Goal: Task Accomplishment & Management: Use online tool/utility

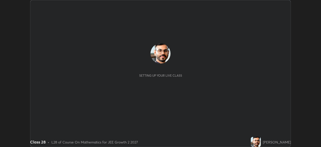
scroll to position [147, 321]
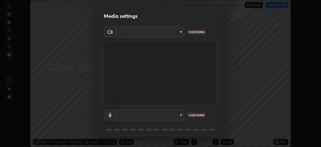
type input "e15fe1ebf70cde3bfcbeee335f8652014c7a9185cc29a01d69aea44f35fb34b8"
click at [175, 113] on body "Erase all Class 28 Recording WAS SCHEDULED TO START AT 7:00 PM Settings START C…" at bounding box center [160, 73] width 321 height 147
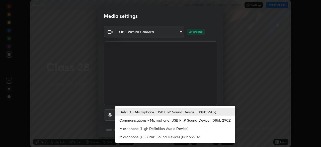
click at [175, 121] on li "Communications - Microphone (USB PnP Sound Device) (08bb:2902)" at bounding box center [175, 120] width 120 height 8
type input "communications"
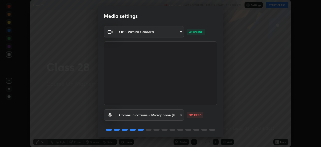
scroll to position [18, 0]
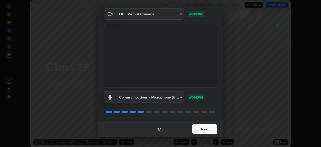
click at [208, 129] on button "Next" at bounding box center [204, 129] width 25 height 10
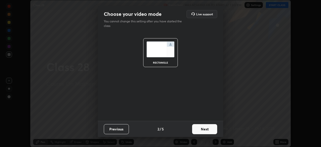
scroll to position [0, 0]
click at [207, 129] on button "Next" at bounding box center [204, 129] width 25 height 10
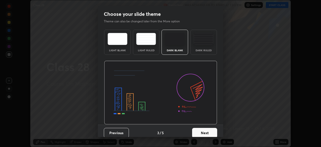
click at [207, 129] on button "Next" at bounding box center [204, 133] width 25 height 10
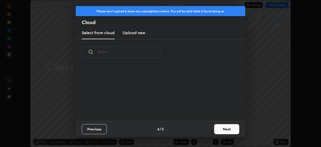
click at [224, 127] on button "Next" at bounding box center [226, 129] width 25 height 10
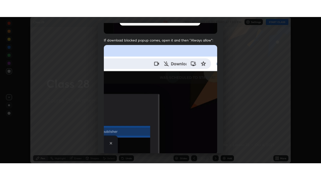
scroll to position [120, 0]
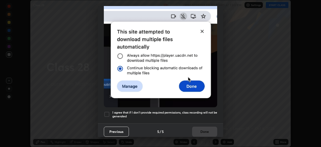
click at [190, 110] on h5 "I agree that if I don't provide required permissions, class recording will not …" at bounding box center [164, 114] width 105 height 8
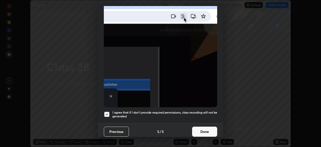
click at [202, 128] on button "Done" at bounding box center [204, 131] width 25 height 10
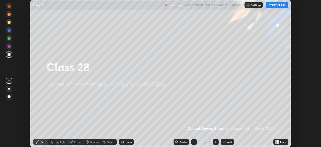
click at [279, 142] on div "More" at bounding box center [280, 142] width 15 height 6
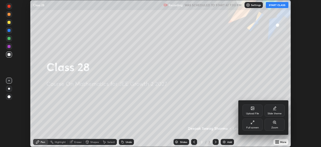
click at [252, 123] on icon at bounding box center [252, 122] width 4 height 4
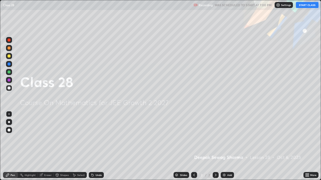
scroll to position [180, 321]
click at [302, 6] on button "START CLASS" at bounding box center [307, 5] width 23 height 6
click at [225, 146] on img at bounding box center [224, 175] width 4 height 4
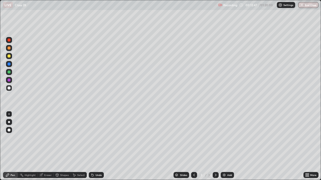
click at [9, 89] on div at bounding box center [9, 88] width 3 height 3
click at [10, 55] on div at bounding box center [9, 56] width 3 height 3
click at [224, 146] on img at bounding box center [224, 175] width 4 height 4
click at [60, 146] on div "Shapes" at bounding box center [64, 175] width 9 height 3
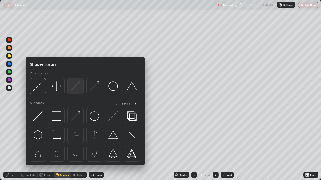
click at [72, 90] on img at bounding box center [76, 87] width 10 height 10
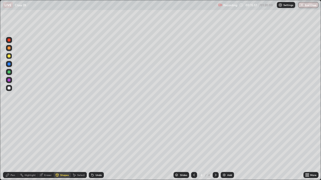
click at [9, 87] on div at bounding box center [9, 88] width 3 height 3
click at [76, 146] on div "Select" at bounding box center [79, 175] width 16 height 6
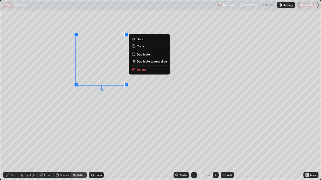
click at [145, 55] on p "Duplicate" at bounding box center [143, 54] width 13 height 4
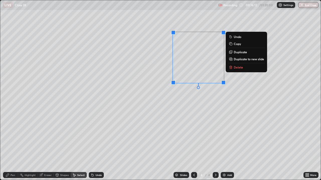
click at [11, 146] on div "Pen" at bounding box center [13, 175] width 5 height 3
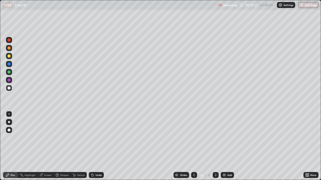
click at [9, 73] on div at bounding box center [9, 72] width 3 height 3
click at [60, 146] on div "Shapes" at bounding box center [64, 175] width 9 height 3
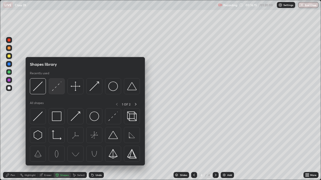
click at [57, 88] on img at bounding box center [57, 87] width 10 height 10
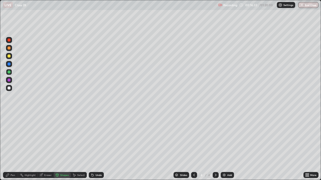
click at [97, 146] on div "Undo" at bounding box center [96, 175] width 15 height 6
click at [10, 146] on div "Pen" at bounding box center [10, 175] width 15 height 6
click at [59, 146] on div "Shapes" at bounding box center [62, 175] width 17 height 6
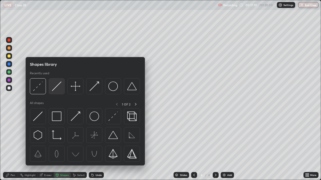
click at [56, 90] on img at bounding box center [57, 87] width 10 height 10
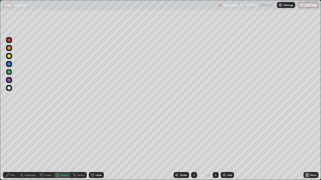
click at [9, 56] on div at bounding box center [9, 56] width 3 height 3
click at [10, 146] on icon at bounding box center [8, 175] width 4 height 4
click at [8, 79] on div at bounding box center [9, 80] width 3 height 3
click at [9, 48] on div at bounding box center [9, 48] width 3 height 3
click at [11, 88] on div at bounding box center [9, 88] width 6 height 6
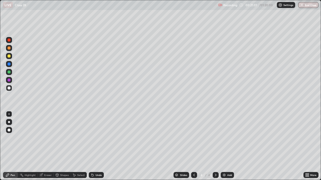
click at [215, 146] on div at bounding box center [215, 175] width 6 height 6
click at [224, 146] on img at bounding box center [224, 175] width 4 height 4
click at [9, 73] on div at bounding box center [9, 72] width 3 height 3
click at [97, 146] on div "Undo" at bounding box center [98, 175] width 6 height 3
click at [9, 88] on div at bounding box center [9, 88] width 3 height 3
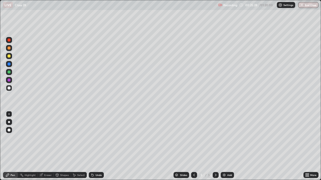
click at [9, 55] on div at bounding box center [9, 56] width 3 height 3
click at [9, 65] on div at bounding box center [9, 64] width 3 height 3
click at [8, 73] on div at bounding box center [9, 72] width 6 height 6
click at [95, 146] on div "Undo" at bounding box center [96, 175] width 15 height 6
click at [97, 146] on div "Undo" at bounding box center [98, 175] width 6 height 3
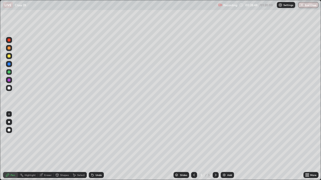
click at [76, 146] on div "Select" at bounding box center [79, 175] width 16 height 6
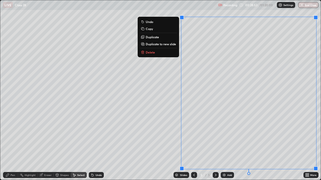
click at [167, 44] on p "Duplicate to new slide" at bounding box center [161, 44] width 30 height 4
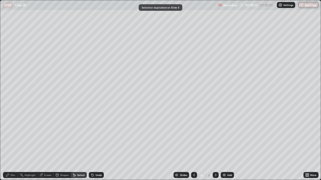
click at [12, 146] on div "Pen" at bounding box center [13, 175] width 5 height 3
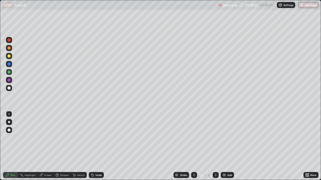
click at [9, 81] on div at bounding box center [9, 80] width 3 height 3
click at [9, 56] on div at bounding box center [9, 56] width 3 height 3
click at [9, 70] on div at bounding box center [9, 72] width 6 height 6
click at [9, 65] on div at bounding box center [9, 64] width 3 height 3
click at [9, 87] on div at bounding box center [9, 88] width 3 height 3
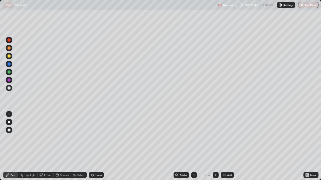
click at [44, 146] on div "Eraser" at bounding box center [48, 175] width 8 height 3
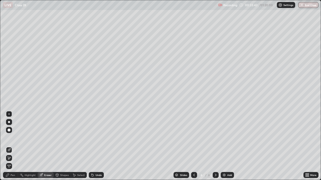
click at [8, 146] on icon at bounding box center [8, 157] width 1 height 1
click at [6, 146] on icon at bounding box center [8, 175] width 4 height 4
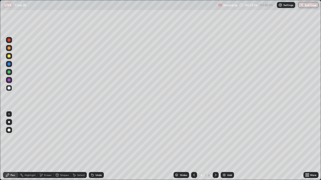
click at [9, 63] on div at bounding box center [9, 64] width 3 height 3
click at [195, 146] on icon at bounding box center [194, 175] width 4 height 4
click at [215, 146] on icon at bounding box center [215, 175] width 4 height 4
click at [224, 146] on img at bounding box center [224, 175] width 4 height 4
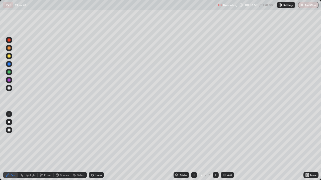
click at [9, 57] on div at bounding box center [9, 56] width 3 height 3
click at [10, 88] on div at bounding box center [9, 88] width 3 height 3
click at [194, 146] on icon at bounding box center [194, 175] width 4 height 4
click at [215, 146] on icon at bounding box center [215, 175] width 4 height 4
click at [59, 146] on div "Shapes" at bounding box center [62, 175] width 17 height 6
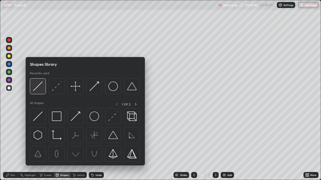
click at [37, 89] on img at bounding box center [38, 87] width 10 height 10
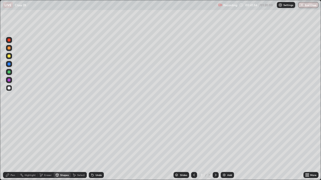
click at [8, 146] on icon at bounding box center [7, 175] width 3 height 3
click at [10, 65] on div at bounding box center [9, 64] width 3 height 3
click at [9, 73] on div at bounding box center [9, 72] width 3 height 3
click at [9, 66] on div at bounding box center [9, 64] width 6 height 6
click at [9, 80] on div at bounding box center [9, 80] width 3 height 3
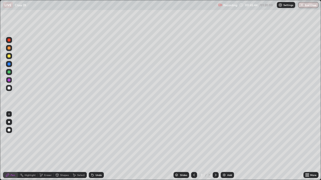
click at [215, 146] on icon at bounding box center [215, 175] width 4 height 4
click at [225, 146] on img at bounding box center [224, 175] width 4 height 4
click at [9, 56] on div at bounding box center [9, 56] width 3 height 3
click at [193, 146] on icon at bounding box center [194, 175] width 4 height 4
click at [215, 146] on icon at bounding box center [216, 175] width 2 height 3
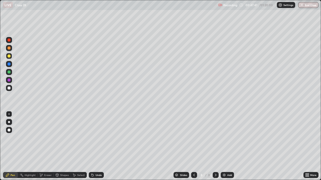
click at [8, 71] on div at bounding box center [9, 72] width 3 height 3
click at [9, 64] on div at bounding box center [9, 64] width 3 height 3
click at [9, 88] on div at bounding box center [9, 88] width 3 height 3
click at [9, 73] on div at bounding box center [9, 72] width 3 height 3
click at [94, 146] on div "Undo" at bounding box center [96, 175] width 15 height 6
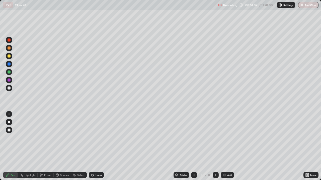
click at [95, 146] on div "Undo" at bounding box center [98, 175] width 6 height 3
click at [97, 146] on div "Undo" at bounding box center [98, 175] width 6 height 3
click at [225, 146] on img at bounding box center [224, 175] width 4 height 4
click at [9, 57] on div at bounding box center [9, 56] width 3 height 3
click at [96, 146] on div "Undo" at bounding box center [96, 175] width 15 height 6
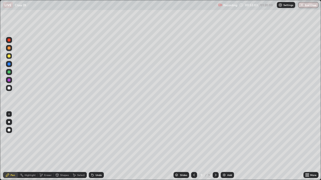
click at [93, 146] on div "Undo" at bounding box center [96, 175] width 15 height 6
click at [193, 146] on icon at bounding box center [194, 175] width 4 height 4
click at [215, 146] on icon at bounding box center [215, 175] width 4 height 4
click at [9, 81] on div at bounding box center [9, 80] width 3 height 3
click at [8, 89] on div at bounding box center [9, 88] width 3 height 3
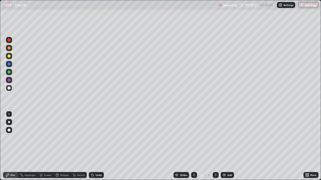
click at [10, 65] on div at bounding box center [9, 64] width 3 height 3
click at [215, 146] on icon at bounding box center [215, 175] width 4 height 4
click at [227, 146] on div "Add" at bounding box center [229, 175] width 5 height 3
click at [8, 48] on div at bounding box center [9, 48] width 3 height 3
click at [96, 146] on div "Undo" at bounding box center [98, 175] width 6 height 3
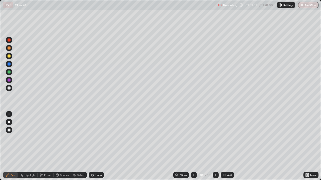
click at [96, 146] on div "Undo" at bounding box center [96, 175] width 15 height 6
click at [8, 57] on div at bounding box center [9, 56] width 3 height 3
click at [94, 146] on div "Undo" at bounding box center [96, 175] width 15 height 6
click at [92, 146] on icon at bounding box center [92, 176] width 2 height 2
click at [150, 146] on div "Slides 10 / 10 Add" at bounding box center [203, 175] width 199 height 10
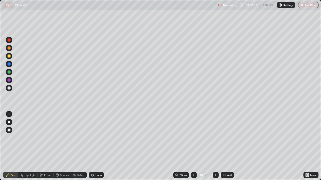
click at [224, 146] on img at bounding box center [224, 175] width 4 height 4
click at [193, 146] on div at bounding box center [194, 175] width 6 height 10
click at [215, 146] on icon at bounding box center [215, 175] width 4 height 4
click at [194, 146] on icon at bounding box center [194, 175] width 4 height 4
click at [215, 146] on icon at bounding box center [215, 175] width 4 height 4
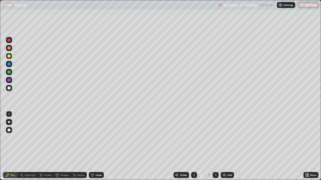
click at [193, 146] on icon at bounding box center [194, 175] width 4 height 4
click at [215, 146] on icon at bounding box center [216, 175] width 2 height 3
click at [194, 146] on icon at bounding box center [194, 175] width 4 height 4
click at [301, 5] on img "button" at bounding box center [302, 5] width 4 height 4
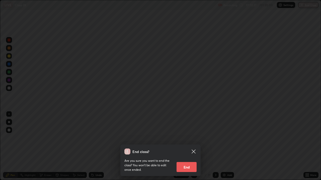
click at [181, 146] on button "End" at bounding box center [186, 167] width 20 height 10
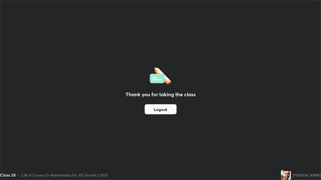
click at [157, 111] on button "Logout" at bounding box center [161, 109] width 32 height 10
